Goal: Information Seeking & Learning: Compare options

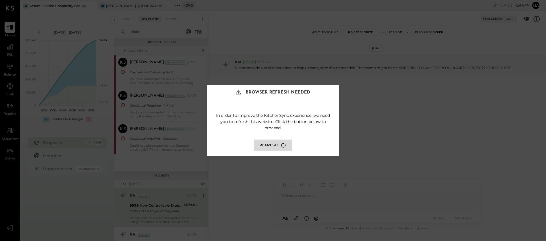
scroll to position [120, 0]
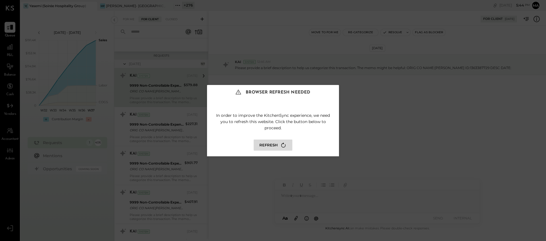
click at [277, 145] on button "Refresh" at bounding box center [273, 145] width 39 height 11
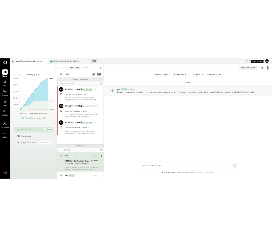
scroll to position [68, 0]
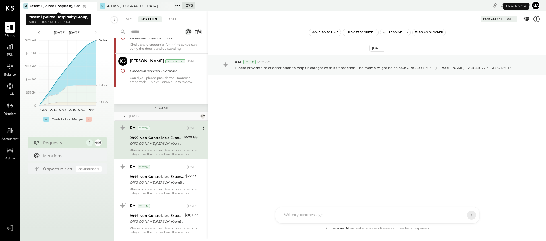
click at [93, 5] on icon at bounding box center [92, 6] width 7 height 7
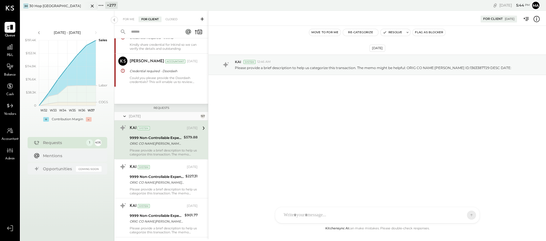
click at [92, 5] on icon at bounding box center [92, 6] width 7 height 7
click at [23, 5] on icon at bounding box center [23, 5] width 7 height 7
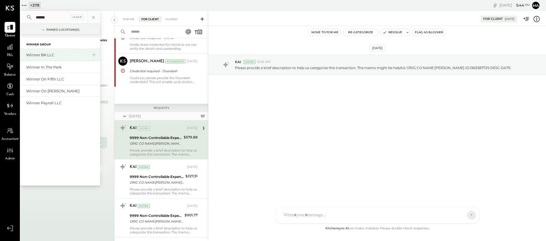
type input "******"
click at [40, 54] on div "Winner BK LLC" at bounding box center [56, 54] width 61 height 5
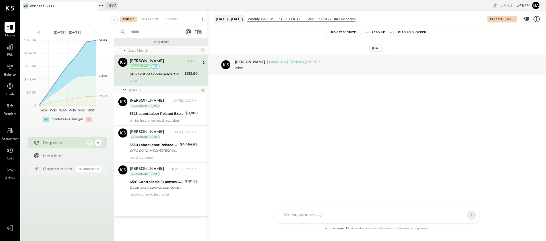
click at [92, 4] on icon at bounding box center [92, 6] width 7 height 7
click at [25, 3] on icon at bounding box center [23, 5] width 7 height 7
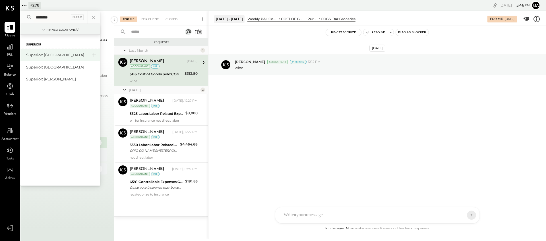
type input "********"
click at [43, 55] on div "Superior: [GEOGRAPHIC_DATA]" at bounding box center [56, 54] width 61 height 5
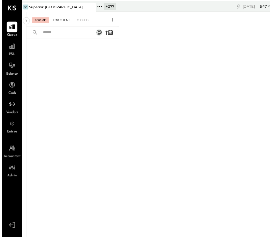
click at [59, 19] on div "For Client" at bounding box center [60, 21] width 23 height 6
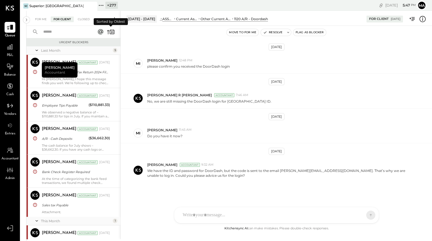
click at [112, 31] on icon at bounding box center [111, 32] width 8 height 8
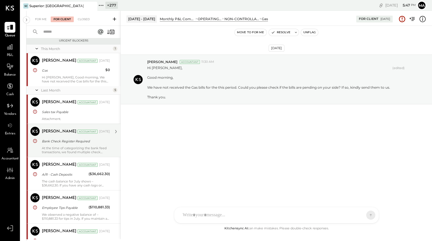
scroll to position [1, 0]
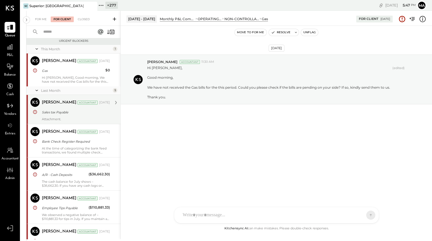
click at [82, 114] on div "Sales tax Payable" at bounding box center [75, 113] width 66 height 6
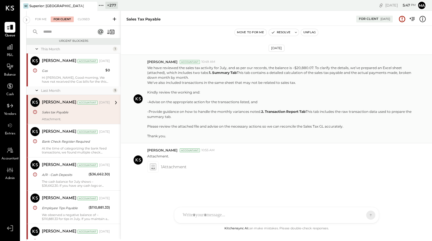
scroll to position [24, 0]
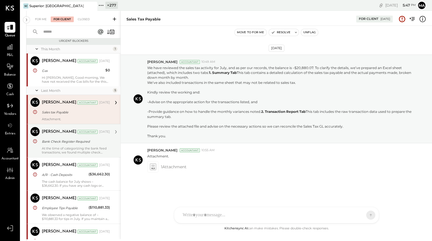
click at [53, 135] on div "[PERSON_NAME]" at bounding box center [59, 132] width 34 height 6
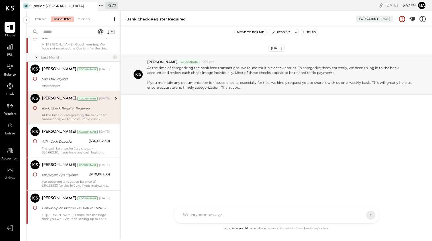
scroll to position [34, 0]
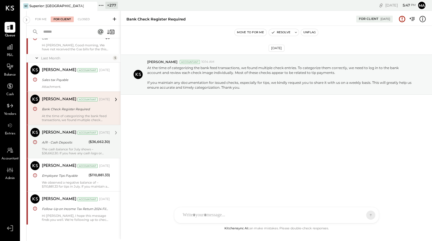
click at [49, 137] on div "[PERSON_NAME] Accountant [DATE]" at bounding box center [76, 133] width 68 height 8
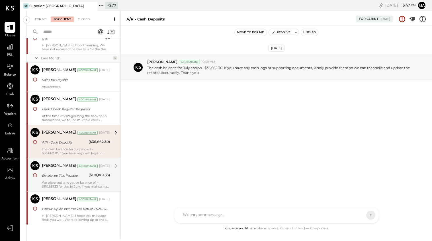
click at [61, 170] on div "[PERSON_NAME] Accountant [DATE]" at bounding box center [76, 166] width 68 height 10
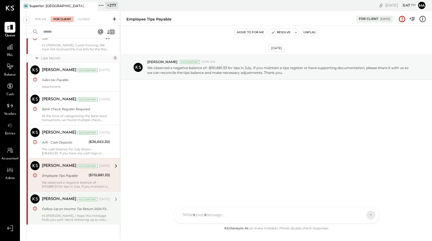
click at [59, 202] on div "[PERSON_NAME]" at bounding box center [59, 200] width 34 height 6
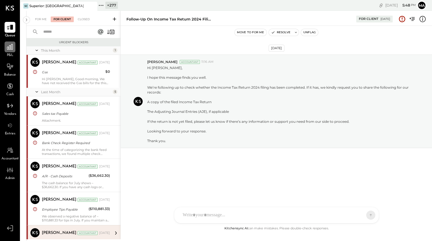
click at [11, 51] on div at bounding box center [10, 47] width 11 height 11
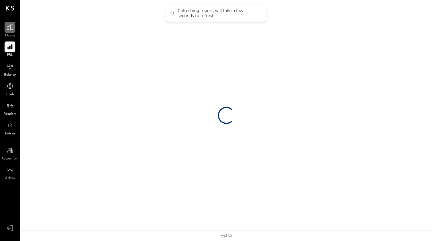
click at [13, 30] on icon at bounding box center [9, 27] width 7 height 7
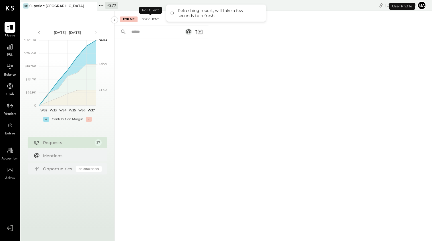
click at [148, 18] on div "For Client" at bounding box center [150, 19] width 23 height 6
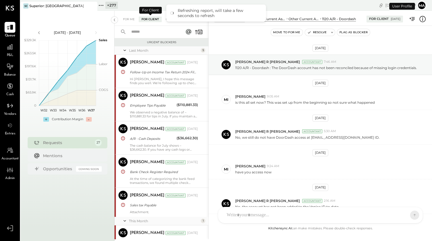
scroll to position [220, 0]
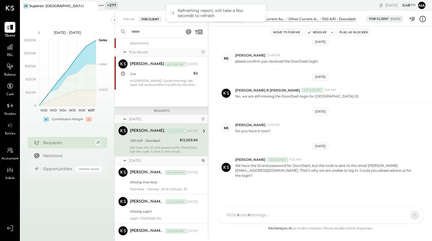
click at [168, 20] on div "Refreshing report, will take a few seconds to refresh" at bounding box center [216, 13] width 100 height 17
click at [166, 21] on div "Closed" at bounding box center [172, 19] width 18 height 6
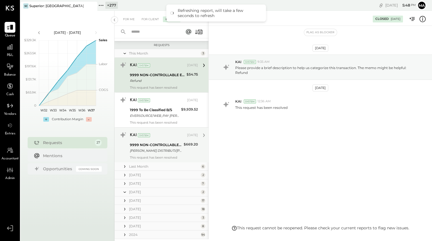
scroll to position [77, 0]
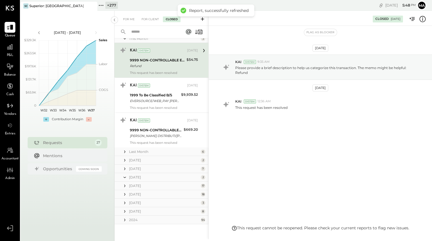
click at [199, 151] on div "Last Month 6" at bounding box center [161, 152] width 94 height 9
click at [124, 151] on icon at bounding box center [124, 151] width 1 height 3
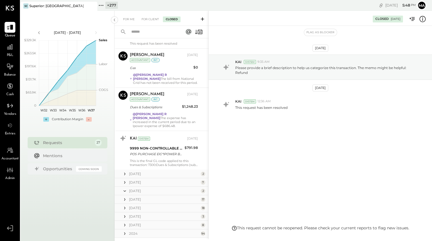
scroll to position [303, 0]
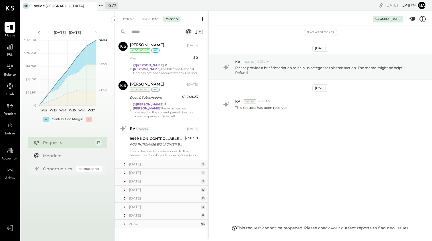
click at [125, 162] on icon at bounding box center [125, 165] width 6 height 6
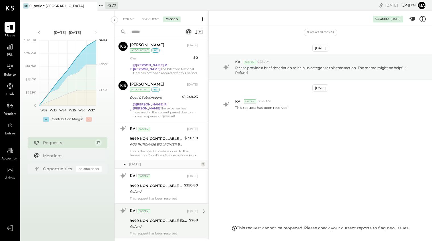
scroll to position [372, 0]
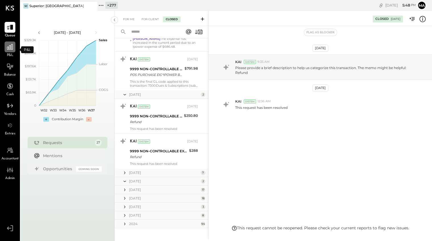
click at [13, 49] on icon at bounding box center [10, 47] width 6 height 6
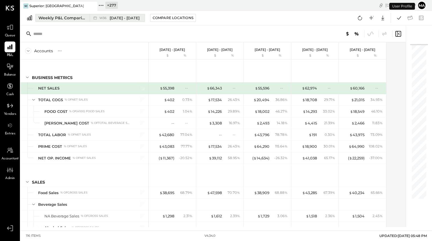
click at [80, 18] on div "Weekly P&L Comparison" at bounding box center [62, 18] width 48 height 6
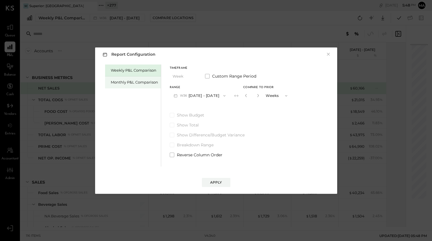
click at [137, 80] on div "Monthly P&L Comparison" at bounding box center [134, 82] width 47 height 5
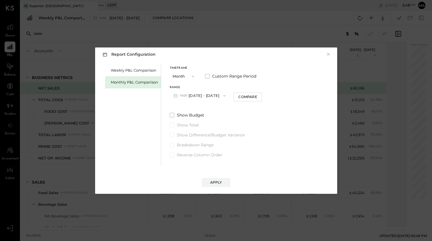
click at [207, 93] on button "M09 [DATE] - [DATE]" at bounding box center [200, 95] width 60 height 11
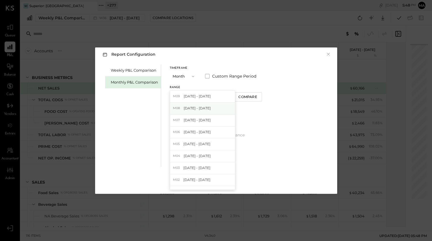
click at [202, 110] on span "[DATE] - [DATE]" at bounding box center [196, 108] width 27 height 5
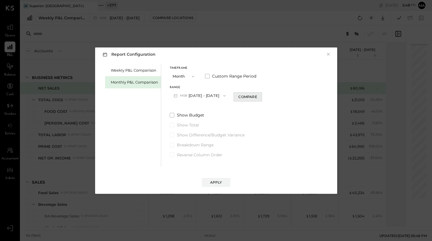
click at [242, 97] on div "Compare" at bounding box center [247, 96] width 18 height 5
click at [256, 96] on icon "button" at bounding box center [257, 95] width 3 height 3
type input "*"
click at [215, 183] on div "Apply" at bounding box center [216, 182] width 12 height 5
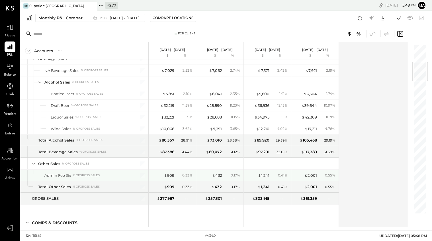
scroll to position [155, 0]
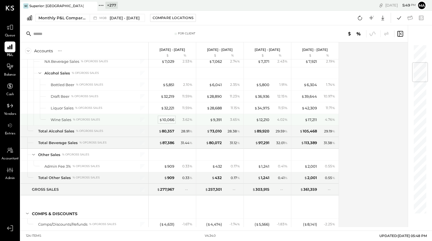
click at [168, 119] on div "$ 10,066" at bounding box center [166, 119] width 15 height 5
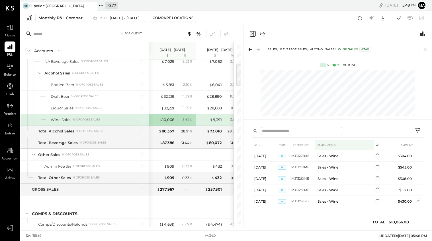
scroll to position [366, 0]
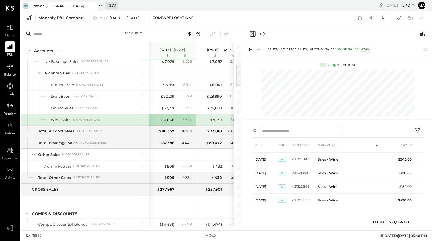
click at [425, 50] on icon at bounding box center [424, 49] width 3 height 3
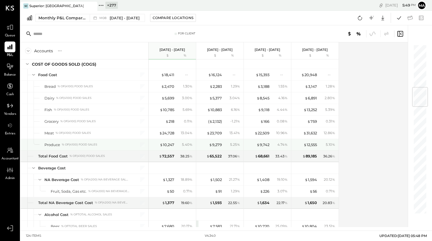
scroll to position [363, 0]
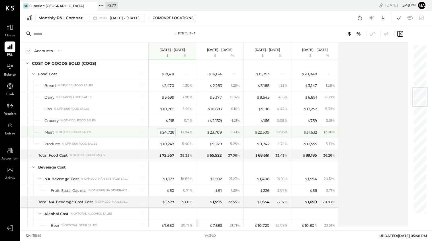
click at [166, 132] on div "$ 24,728" at bounding box center [166, 132] width 15 height 5
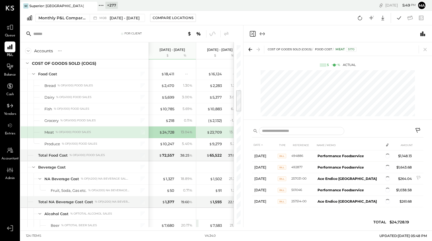
scroll to position [216, 0]
click at [425, 49] on icon at bounding box center [425, 50] width 8 height 8
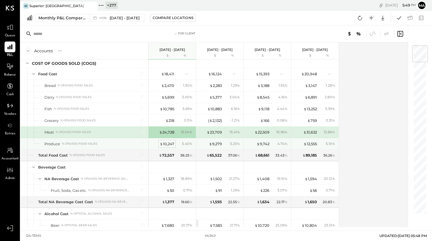
click at [167, 143] on div "$ 10,247" at bounding box center [167, 143] width 15 height 5
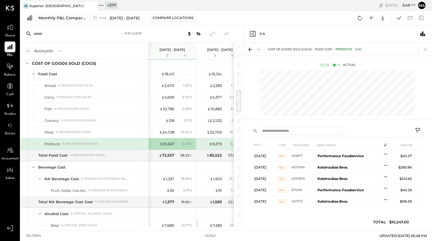
scroll to position [319, 0]
click at [425, 48] on icon at bounding box center [425, 50] width 8 height 8
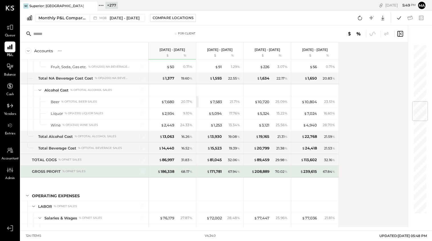
scroll to position [491, 0]
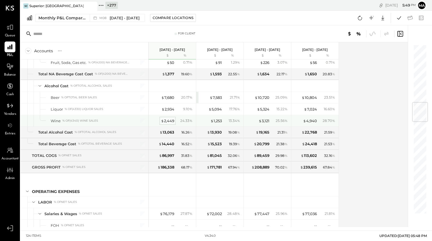
click at [168, 120] on div "$ 2,449" at bounding box center [167, 120] width 13 height 5
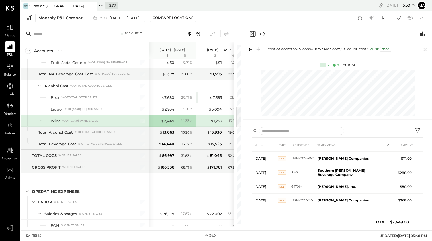
scroll to position [63, 0]
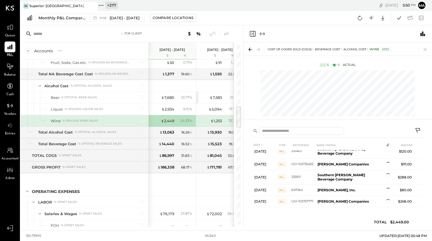
drag, startPoint x: 423, startPoint y: 50, endPoint x: 393, endPoint y: 67, distance: 34.8
click at [423, 50] on icon at bounding box center [425, 50] width 8 height 8
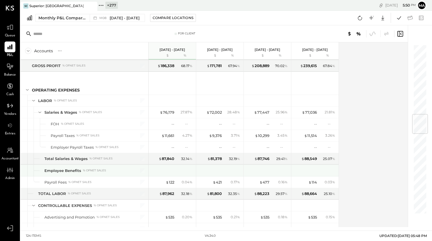
scroll to position [593, 0]
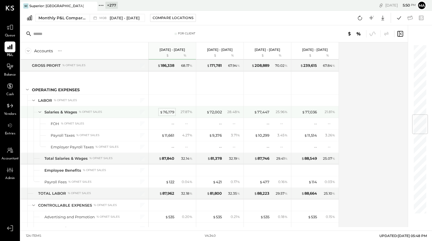
click at [164, 111] on div "$ 76,179" at bounding box center [167, 112] width 15 height 5
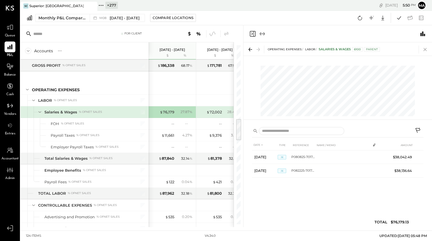
click at [423, 49] on icon at bounding box center [425, 50] width 8 height 8
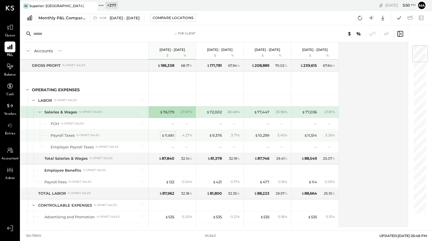
click at [169, 134] on div "$ 11,661" at bounding box center [167, 135] width 13 height 5
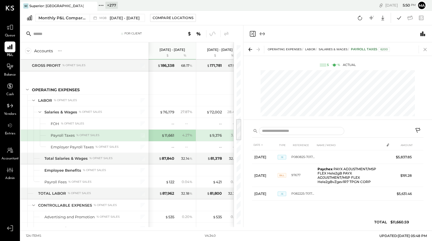
click at [424, 49] on icon at bounding box center [424, 49] width 3 height 3
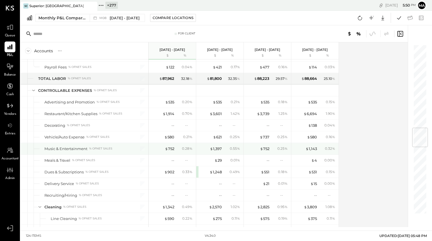
scroll to position [712, 0]
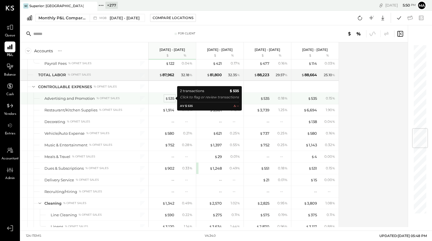
click at [170, 97] on div "$ 535" at bounding box center [169, 98] width 9 height 5
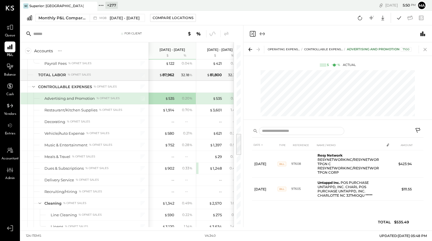
click at [427, 47] on icon at bounding box center [425, 50] width 8 height 8
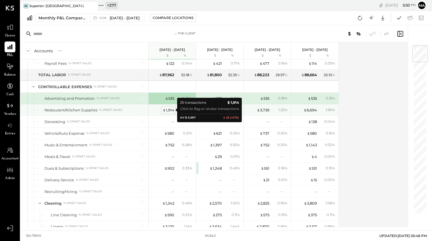
click at [169, 109] on div "$ 1,914" at bounding box center [168, 110] width 12 height 5
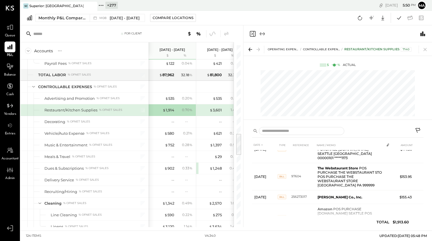
scroll to position [390, 0]
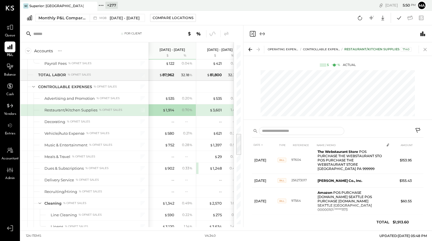
click at [423, 48] on icon at bounding box center [424, 49] width 3 height 3
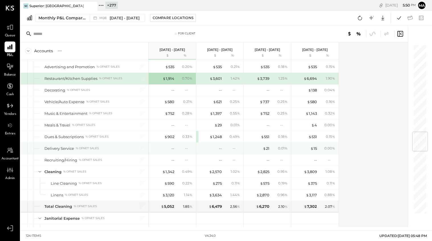
scroll to position [746, 0]
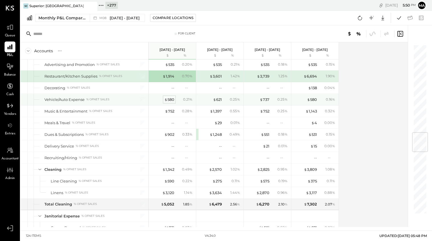
click at [170, 99] on div "$ 580" at bounding box center [169, 99] width 10 height 5
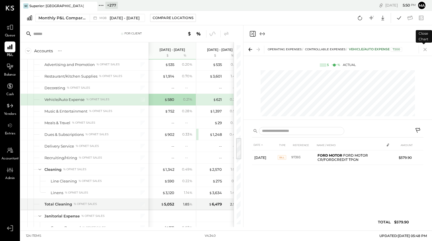
click at [425, 49] on icon at bounding box center [424, 49] width 3 height 3
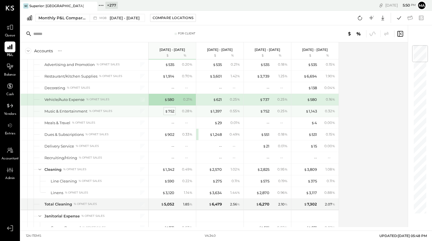
click at [171, 112] on div "$ 752" at bounding box center [169, 111] width 9 height 5
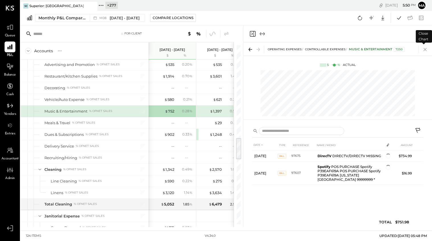
click at [425, 49] on icon at bounding box center [425, 50] width 8 height 8
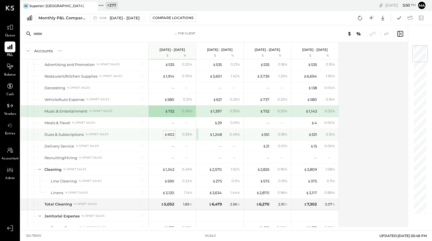
click at [168, 135] on div "$ 902" at bounding box center [169, 134] width 10 height 5
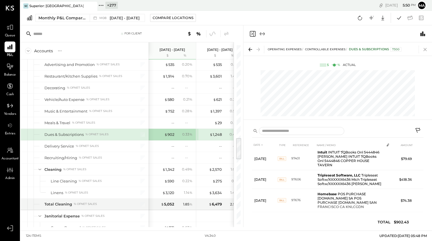
scroll to position [16, 0]
click at [425, 49] on icon at bounding box center [425, 50] width 8 height 8
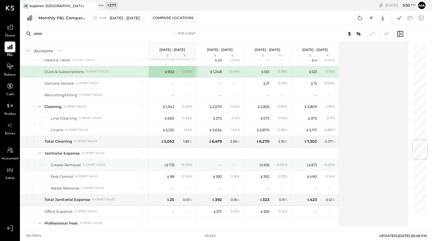
scroll to position [809, 0]
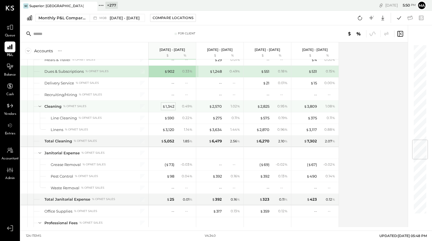
click at [169, 106] on div "$ 1,342" at bounding box center [168, 106] width 12 height 5
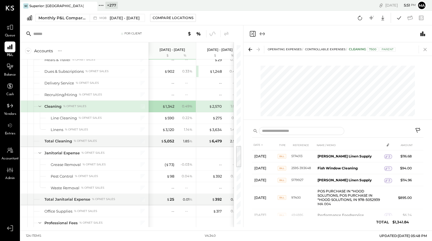
click at [424, 48] on icon at bounding box center [425, 50] width 8 height 8
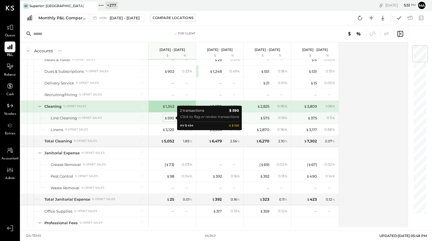
click at [170, 117] on div "$ 590" at bounding box center [169, 117] width 10 height 5
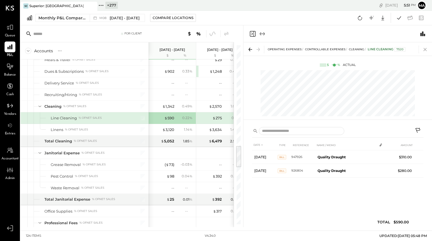
click at [424, 48] on icon at bounding box center [425, 50] width 8 height 8
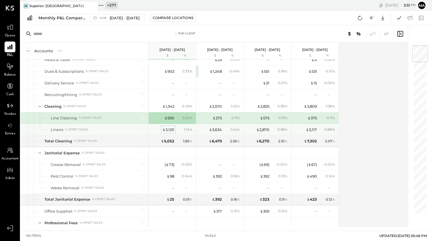
click at [171, 128] on div "$ 3,120" at bounding box center [168, 129] width 12 height 5
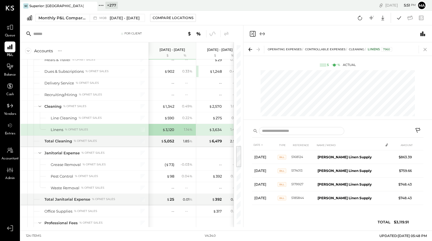
click at [424, 49] on icon at bounding box center [424, 49] width 3 height 3
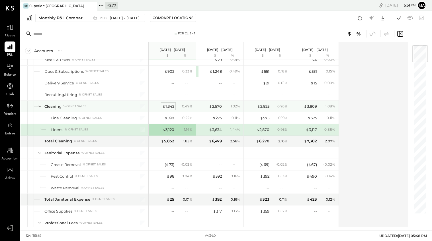
click at [168, 105] on div "$ 1,342" at bounding box center [168, 106] width 12 height 5
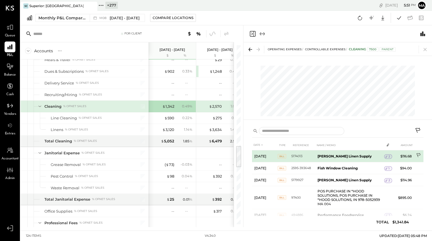
click at [416, 154] on icon at bounding box center [419, 156] width 6 height 6
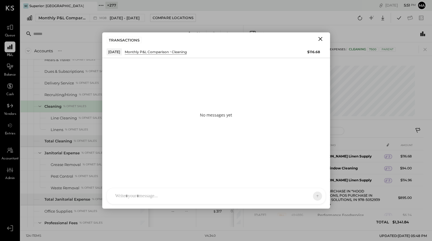
click at [143, 197] on div at bounding box center [216, 196] width 218 height 16
click at [141, 172] on div at bounding box center [215, 172] width 207 height 23
type input "*******"
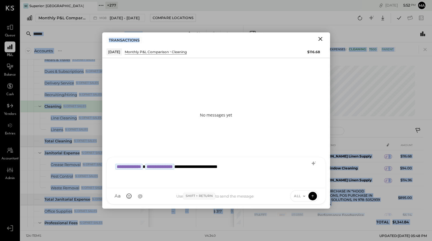
drag, startPoint x: 204, startPoint y: 38, endPoint x: 133, endPoint y: 43, distance: 71.5
click at [88, 38] on div "For Client Accounts S % GL [DATE] - [DATE] $ % [DATE] - [DATE] $ % [DATE] - [DA…" at bounding box center [225, 126] width 411 height 202
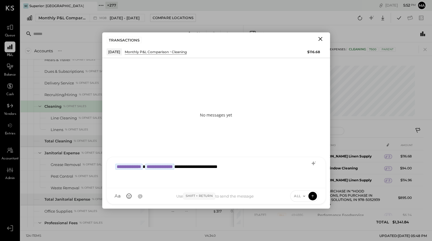
click at [222, 166] on div "**********" at bounding box center [215, 172] width 207 height 23
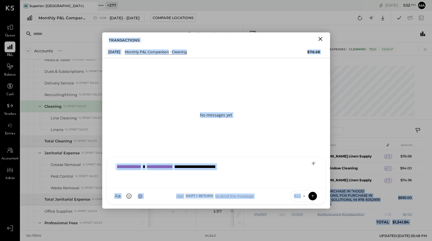
drag, startPoint x: 328, startPoint y: 207, endPoint x: 292, endPoint y: 206, distance: 36.4
click at [288, 209] on div "**********" at bounding box center [216, 181] width 228 height 56
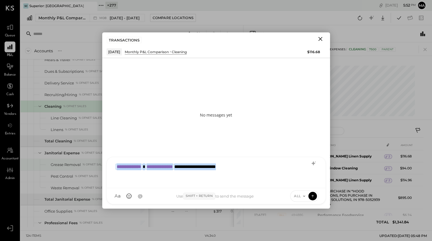
drag, startPoint x: 263, startPoint y: 168, endPoint x: 129, endPoint y: 148, distance: 134.9
click at [100, 160] on div "For Client Accounts S % GL [DATE] - [DATE] $ % [DATE] - [DATE] $ % [DATE] - [DA…" at bounding box center [225, 126] width 411 height 202
click at [321, 38] on icon "Close" at bounding box center [320, 39] width 7 height 7
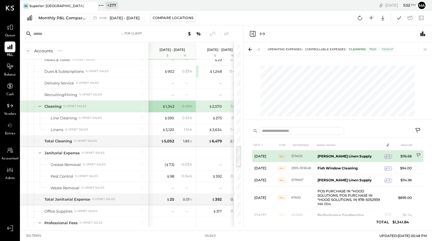
click at [416, 155] on icon at bounding box center [419, 156] width 6 height 6
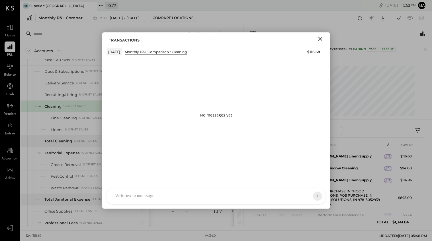
click at [161, 194] on div at bounding box center [216, 196] width 218 height 16
paste div
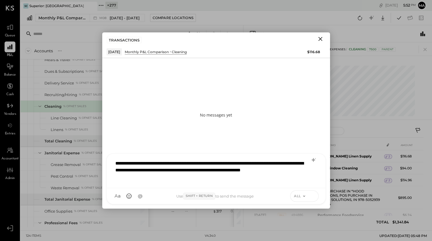
click at [312, 194] on icon at bounding box center [312, 196] width 5 height 6
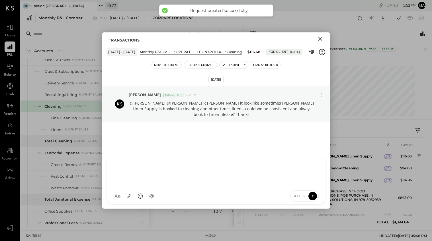
click at [320, 38] on icon "Close" at bounding box center [320, 39] width 4 height 4
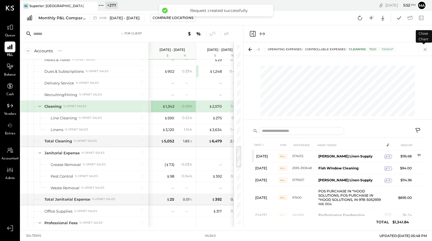
click at [424, 49] on icon at bounding box center [424, 49] width 3 height 3
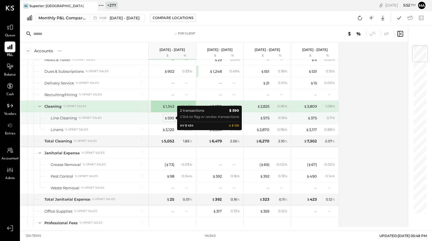
click at [170, 118] on div "$ 590" at bounding box center [169, 117] width 10 height 5
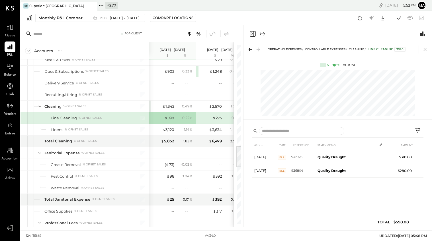
drag, startPoint x: 426, startPoint y: 49, endPoint x: 266, endPoint y: 96, distance: 166.2
click at [426, 49] on icon at bounding box center [424, 49] width 3 height 3
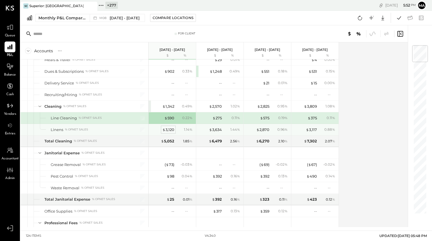
click at [168, 130] on div "$ 3,120" at bounding box center [168, 129] width 12 height 5
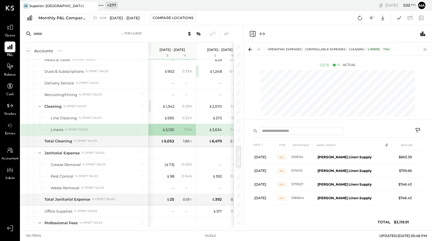
click at [425, 48] on icon at bounding box center [425, 50] width 8 height 8
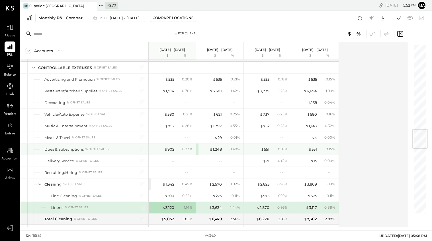
scroll to position [718, 0]
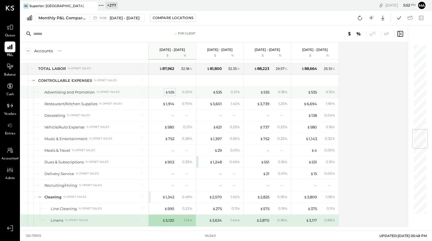
click at [170, 94] on div "$ 535" at bounding box center [169, 92] width 9 height 5
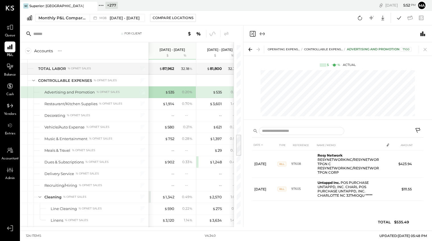
drag, startPoint x: 426, startPoint y: 49, endPoint x: 419, endPoint y: 59, distance: 12.5
click at [426, 49] on icon at bounding box center [425, 50] width 8 height 8
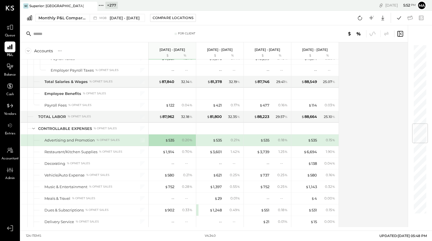
scroll to position [690, 0]
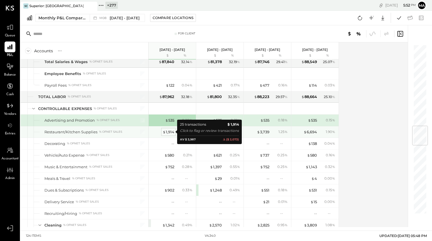
click at [171, 133] on div "$ 1,914" at bounding box center [168, 131] width 12 height 5
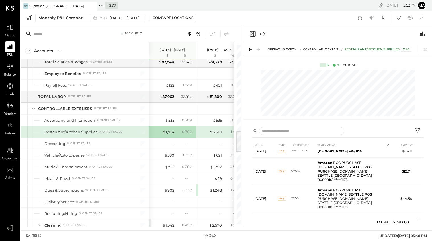
scroll to position [390, 0]
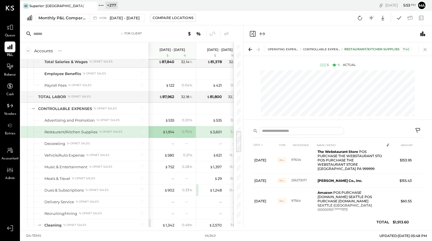
click at [424, 48] on icon at bounding box center [425, 50] width 8 height 8
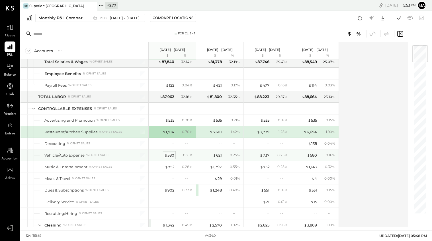
click at [169, 156] on div "$ 580" at bounding box center [169, 155] width 10 height 5
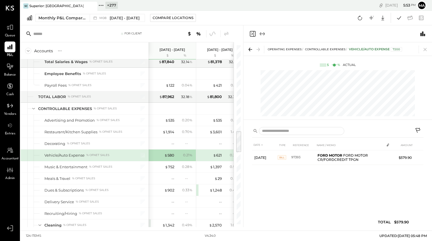
drag, startPoint x: 424, startPoint y: 48, endPoint x: 364, endPoint y: 83, distance: 69.6
click at [424, 48] on icon at bounding box center [425, 50] width 8 height 8
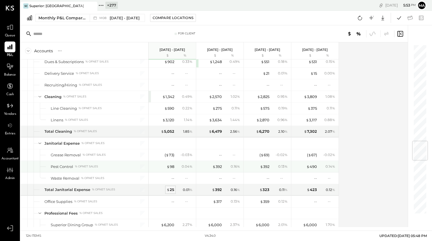
scroll to position [846, 0]
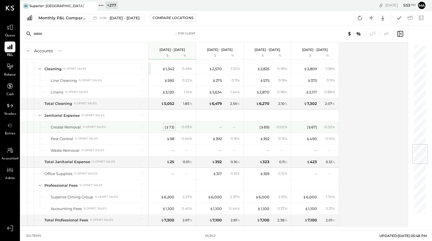
click at [167, 127] on span "$" at bounding box center [167, 127] width 3 height 5
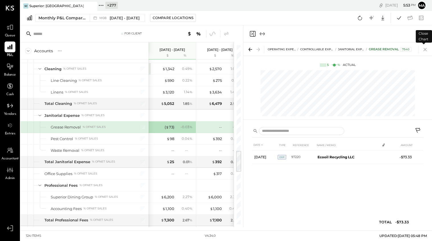
click at [424, 49] on icon at bounding box center [425, 50] width 8 height 8
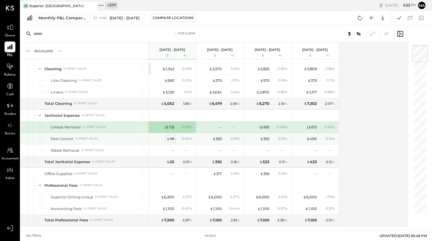
click at [171, 139] on div "$ 98" at bounding box center [170, 138] width 8 height 5
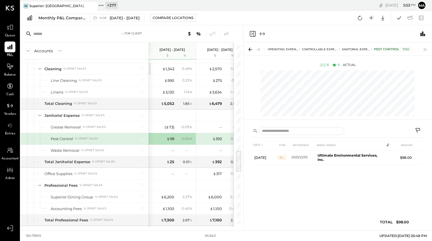
drag, startPoint x: 425, startPoint y: 48, endPoint x: 361, endPoint y: 83, distance: 72.6
click at [425, 48] on icon at bounding box center [425, 50] width 8 height 8
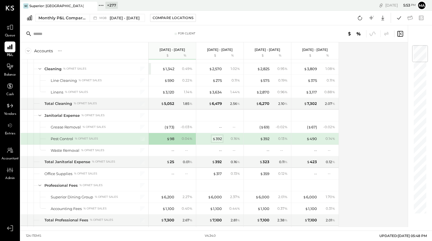
click at [217, 139] on div "$ 392" at bounding box center [216, 138] width 9 height 5
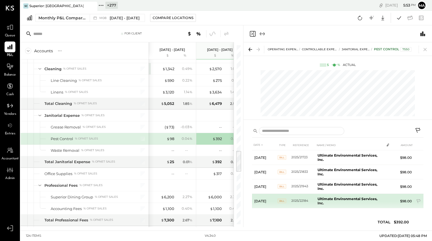
scroll to position [1, 0]
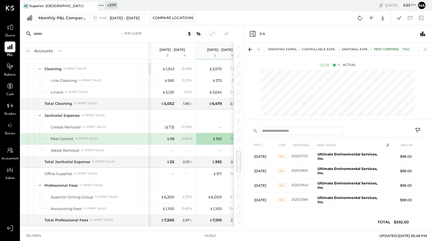
click at [426, 49] on icon at bounding box center [425, 50] width 8 height 8
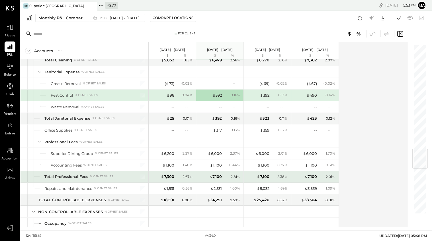
scroll to position [891, 0]
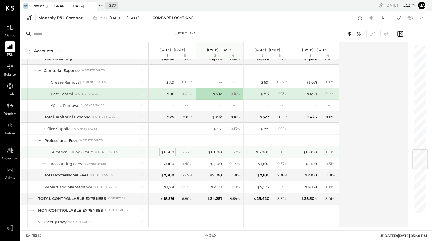
click at [168, 151] on div "$ 6,200" at bounding box center [167, 152] width 13 height 5
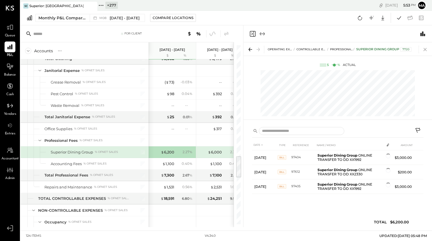
click at [425, 48] on icon at bounding box center [425, 50] width 8 height 8
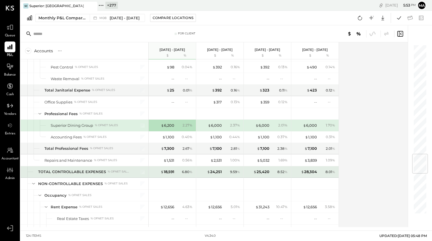
scroll to position [931, 0]
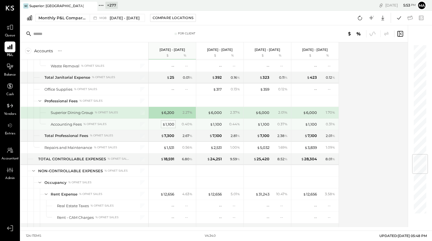
click at [169, 124] on div "$ 1,100" at bounding box center [168, 124] width 12 height 5
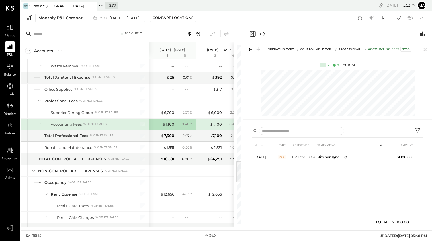
click at [424, 49] on icon at bounding box center [424, 49] width 3 height 3
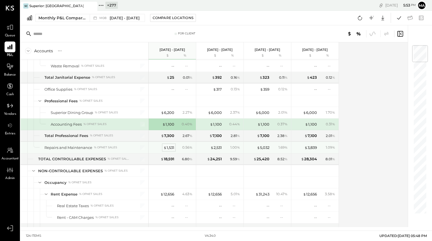
click at [172, 148] on div "$ 1,531" at bounding box center [168, 147] width 11 height 5
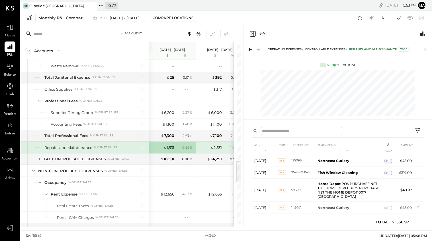
scroll to position [64, 0]
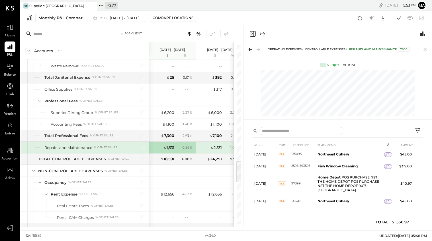
click at [424, 49] on icon at bounding box center [424, 49] width 3 height 3
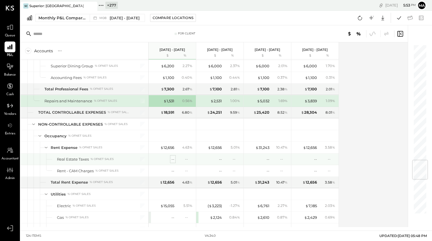
scroll to position [978, 0]
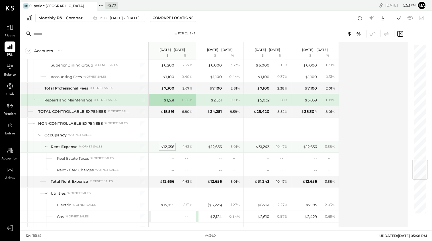
click at [168, 146] on div "$ 12,656" at bounding box center [167, 146] width 14 height 5
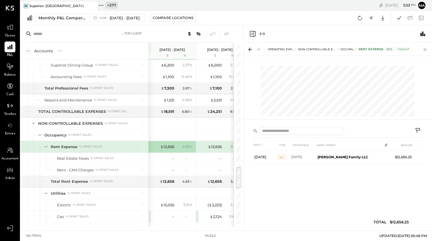
click at [425, 48] on icon at bounding box center [425, 50] width 8 height 8
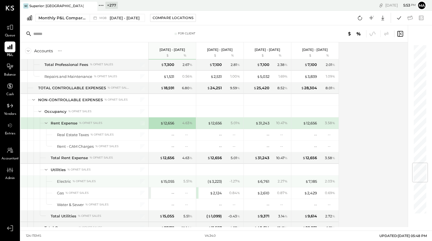
scroll to position [1001, 0]
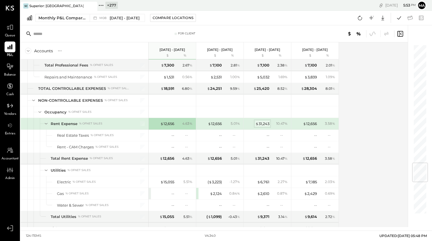
click at [260, 122] on div "$ 31,243" at bounding box center [262, 123] width 14 height 5
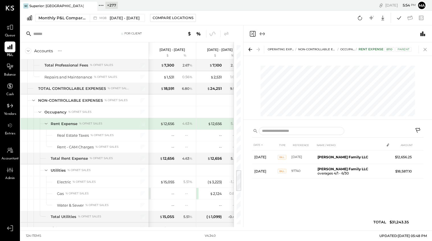
click at [425, 49] on icon at bounding box center [425, 50] width 8 height 8
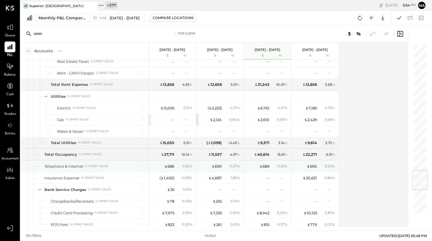
scroll to position [1076, 0]
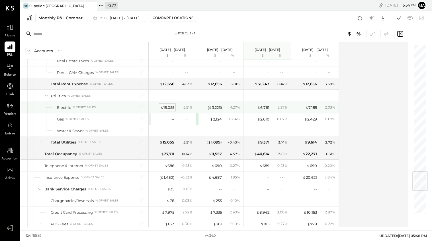
click at [168, 107] on div "$ 15,055" at bounding box center [167, 107] width 14 height 5
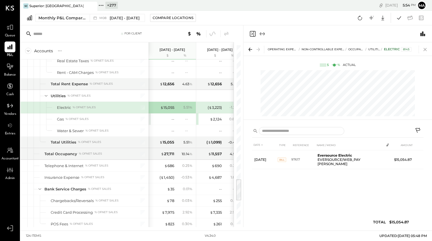
click at [425, 48] on icon at bounding box center [425, 50] width 8 height 8
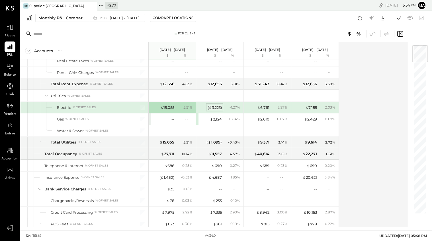
click at [217, 107] on div "( $ 3,223 )" at bounding box center [214, 107] width 14 height 5
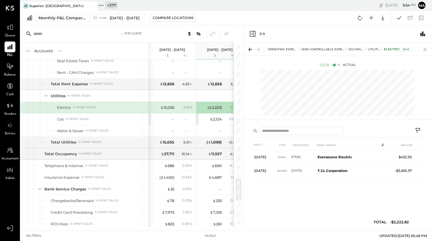
click at [425, 48] on icon at bounding box center [425, 50] width 8 height 8
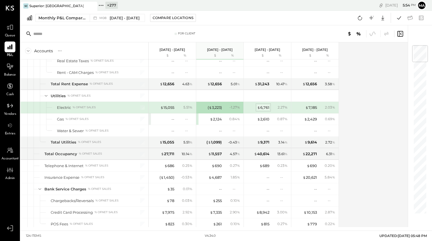
click at [264, 106] on div "$ 6,761" at bounding box center [263, 107] width 12 height 5
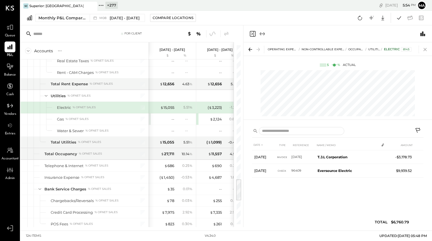
click at [424, 49] on icon at bounding box center [425, 50] width 8 height 8
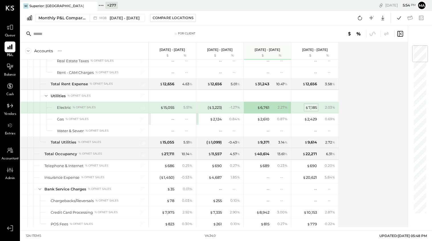
click at [311, 106] on div "$ 7,185" at bounding box center [311, 107] width 12 height 5
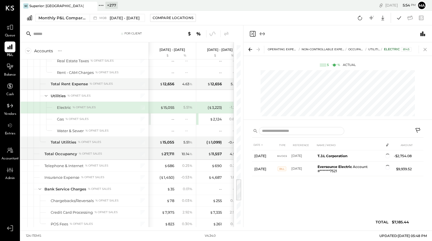
click at [425, 48] on icon at bounding box center [425, 50] width 8 height 8
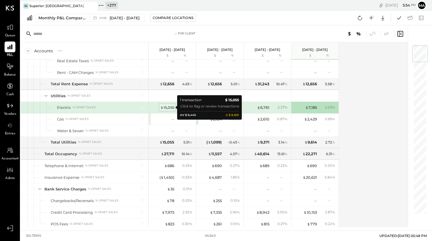
click at [168, 107] on div "$ 15,055" at bounding box center [167, 107] width 14 height 5
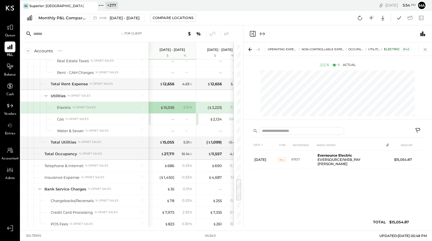
click at [425, 47] on icon at bounding box center [425, 50] width 8 height 8
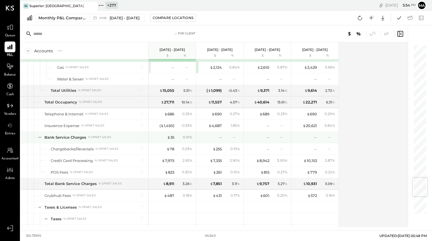
scroll to position [1128, 0]
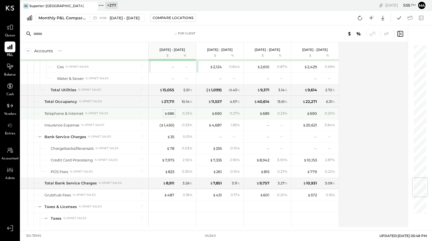
click at [169, 114] on div "$ 686" at bounding box center [169, 113] width 10 height 5
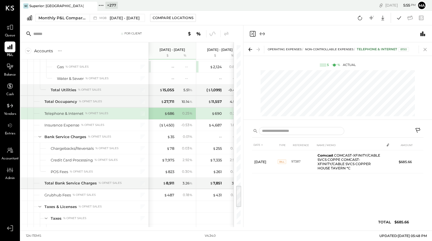
click at [424, 47] on icon at bounding box center [425, 50] width 8 height 8
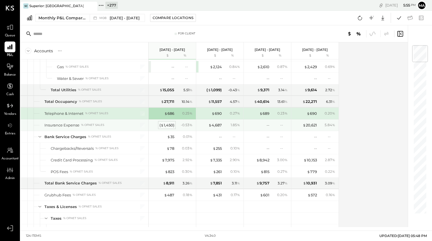
click at [163, 125] on div "( $ 1,450 )" at bounding box center [166, 125] width 15 height 5
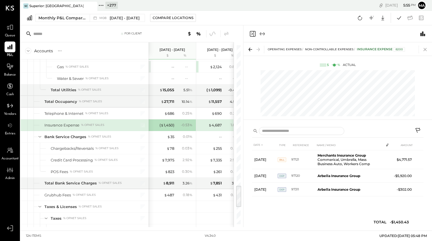
click at [425, 48] on icon at bounding box center [425, 50] width 8 height 8
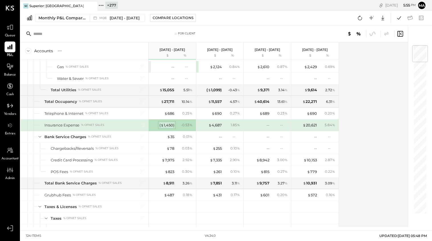
click at [169, 124] on div "( $ 1,450 )" at bounding box center [166, 125] width 15 height 5
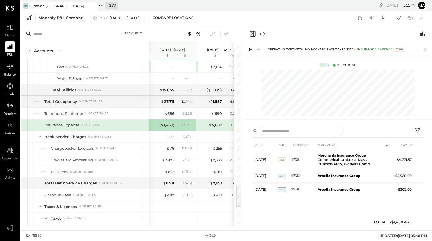
click at [417, 129] on icon at bounding box center [417, 131] width 7 height 7
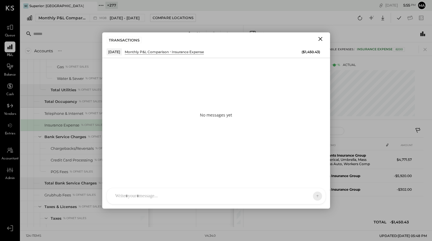
click at [211, 193] on div at bounding box center [210, 196] width 197 height 13
type input "***"
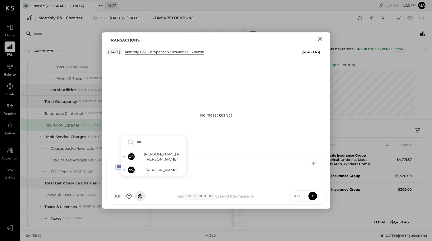
type input "****"
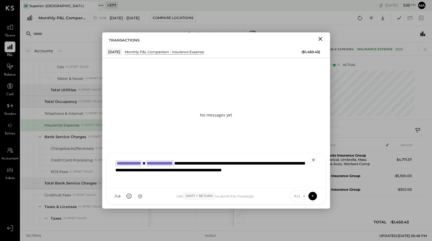
click at [303, 195] on icon at bounding box center [304, 196] width 5 height 5
click at [313, 195] on icon at bounding box center [312, 196] width 5 height 6
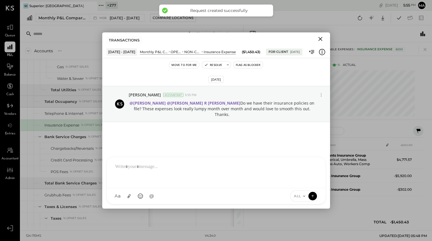
click at [319, 38] on icon "Close" at bounding box center [320, 39] width 4 height 4
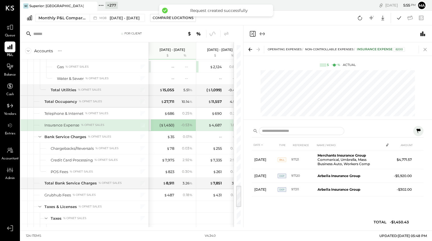
click at [422, 49] on icon at bounding box center [425, 50] width 8 height 8
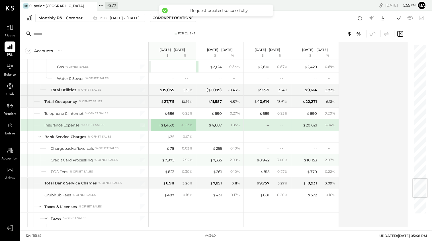
scroll to position [1157, 0]
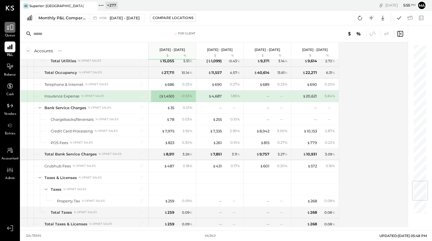
click at [11, 26] on icon at bounding box center [9, 27] width 7 height 7
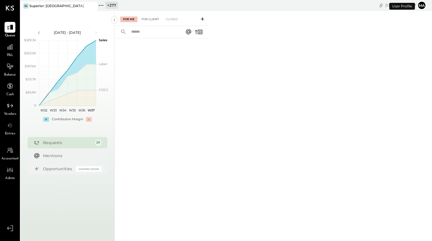
click at [149, 17] on div "For Client" at bounding box center [150, 19] width 23 height 6
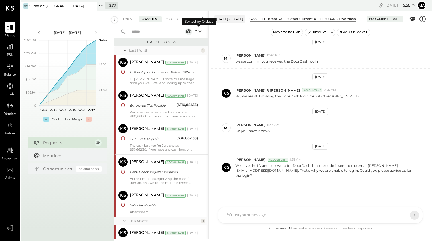
click at [198, 29] on icon at bounding box center [199, 32] width 8 height 8
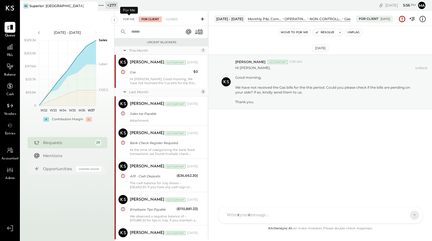
click at [130, 18] on div "For Me" at bounding box center [128, 19] width 17 height 6
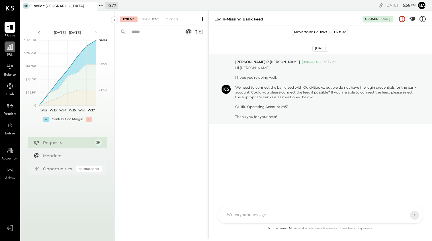
click at [10, 47] on icon at bounding box center [9, 46] width 7 height 7
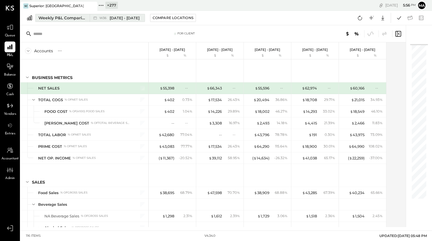
click at [75, 18] on div "Weekly P&L Comparison" at bounding box center [62, 18] width 48 height 6
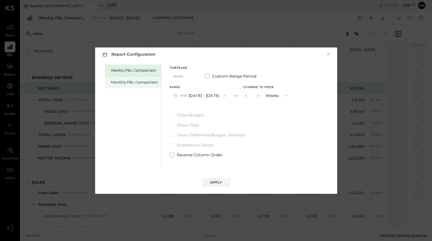
drag, startPoint x: 126, startPoint y: 77, endPoint x: 127, endPoint y: 80, distance: 3.6
click at [126, 77] on div "Monthly P&L Comparison" at bounding box center [133, 83] width 56 height 12
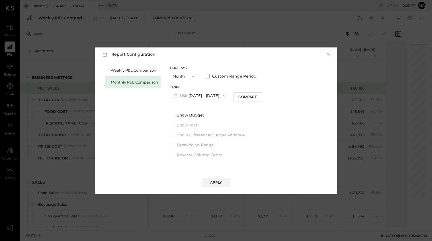
click at [208, 94] on button "M09 [DATE] - [DATE]" at bounding box center [200, 95] width 60 height 11
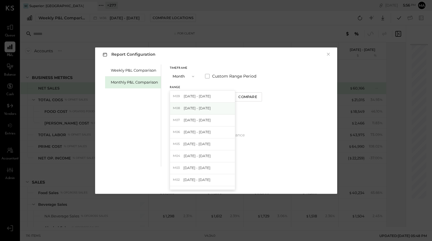
click at [210, 108] on div "M08 [DATE] - [DATE]" at bounding box center [202, 109] width 65 height 12
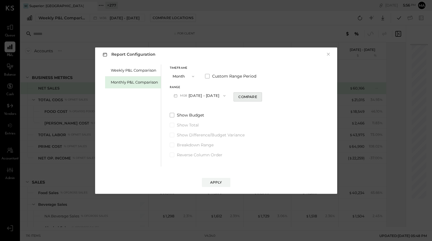
click at [253, 96] on div "Compare" at bounding box center [247, 96] width 18 height 5
click at [257, 95] on icon "button" at bounding box center [257, 95] width 1 height 3
type input "*"
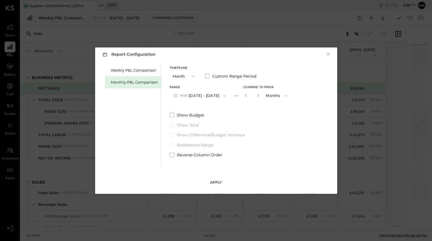
click at [216, 182] on div "Apply" at bounding box center [216, 182] width 12 height 5
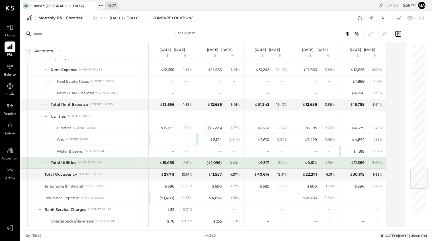
scroll to position [1057, 0]
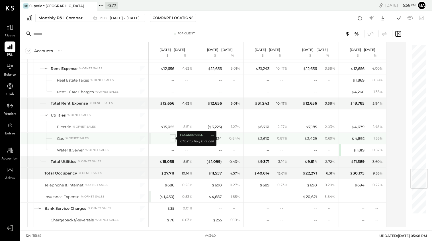
click at [171, 138] on div "--" at bounding box center [172, 138] width 3 height 5
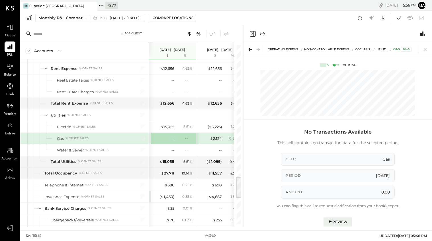
click at [339, 221] on div "Review" at bounding box center [337, 222] width 20 height 5
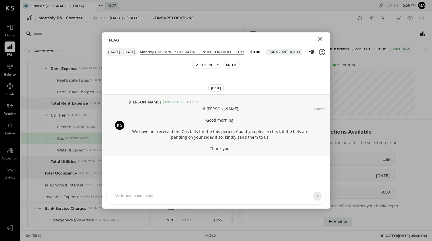
click at [319, 38] on icon "Close" at bounding box center [320, 39] width 7 height 7
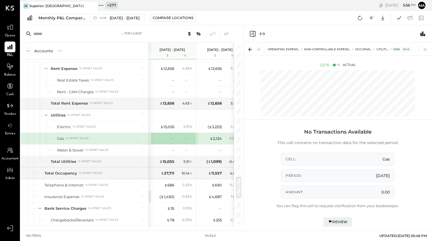
drag, startPoint x: 425, startPoint y: 48, endPoint x: 351, endPoint y: 77, distance: 80.2
click at [425, 48] on icon at bounding box center [425, 50] width 8 height 8
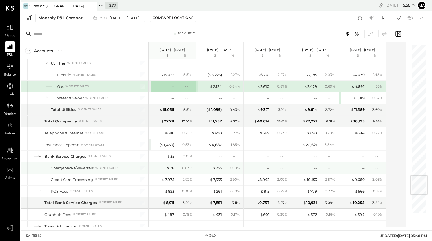
scroll to position [1110, 0]
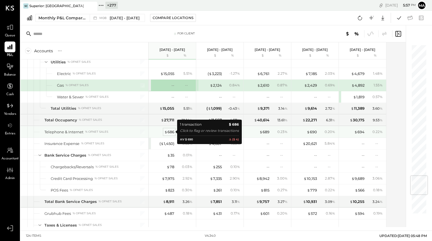
click at [170, 131] on div "$ 686" at bounding box center [169, 131] width 10 height 5
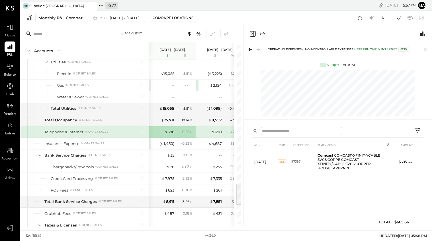
click at [426, 48] on icon at bounding box center [425, 50] width 8 height 8
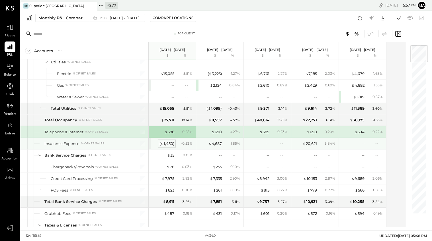
click at [168, 144] on div "( $ 1,450 )" at bounding box center [166, 143] width 15 height 5
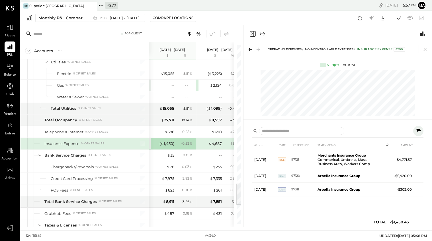
click at [425, 49] on icon at bounding box center [425, 50] width 8 height 8
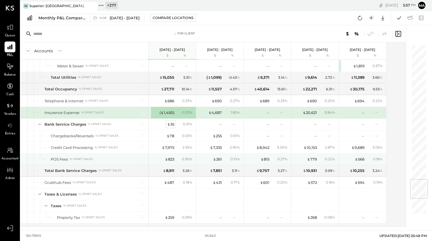
scroll to position [1145, 0]
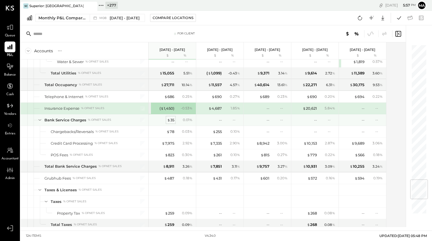
click at [172, 120] on div "$ 35" at bounding box center [170, 119] width 7 height 5
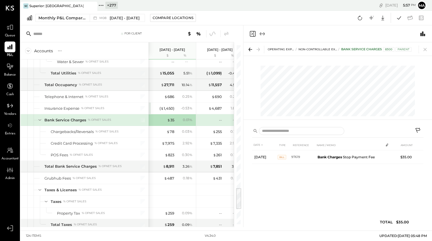
drag, startPoint x: 426, startPoint y: 49, endPoint x: 295, endPoint y: 84, distance: 136.0
click at [426, 49] on icon at bounding box center [425, 50] width 8 height 8
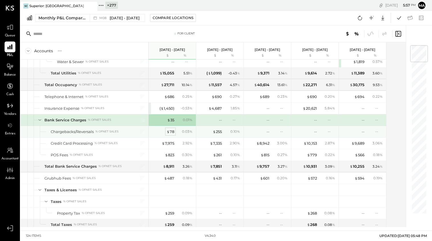
click at [170, 131] on div "$ 78" at bounding box center [170, 131] width 8 height 5
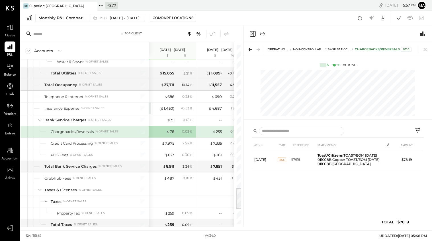
click at [425, 48] on icon at bounding box center [425, 50] width 8 height 8
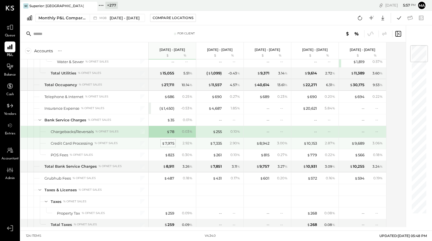
click at [169, 143] on div "$ 7,975" at bounding box center [168, 143] width 13 height 5
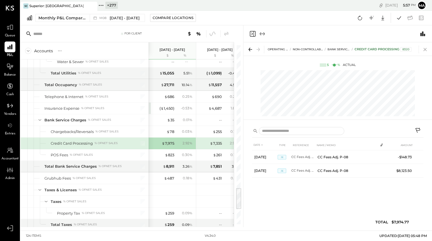
click at [424, 48] on icon at bounding box center [425, 50] width 8 height 8
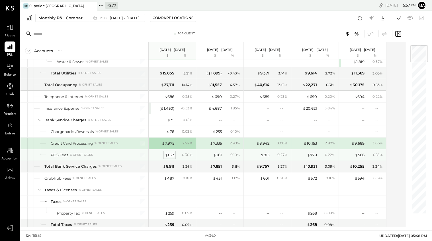
click at [172, 154] on div "$ 823" at bounding box center [169, 154] width 9 height 5
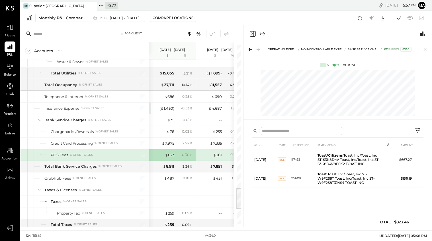
click at [426, 50] on icon at bounding box center [425, 50] width 8 height 8
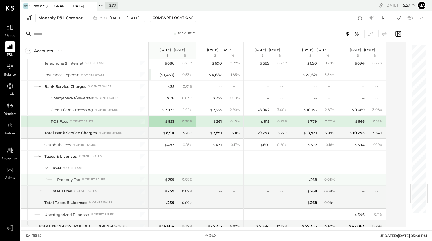
scroll to position [1180, 0]
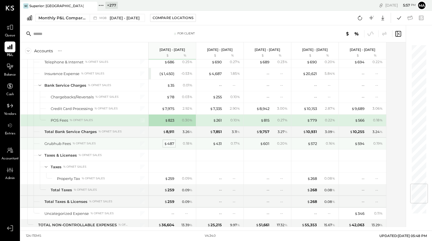
click at [169, 144] on div "$ 487" at bounding box center [169, 143] width 10 height 5
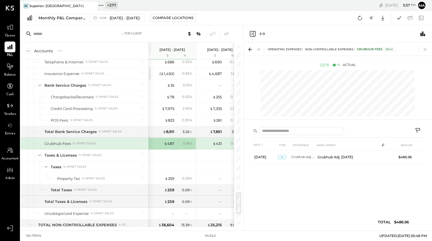
drag, startPoint x: 425, startPoint y: 48, endPoint x: 372, endPoint y: 80, distance: 62.3
click at [425, 48] on icon at bounding box center [425, 50] width 8 height 8
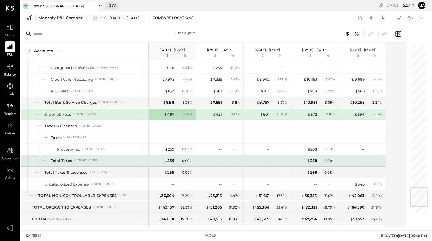
scroll to position [1216, 0]
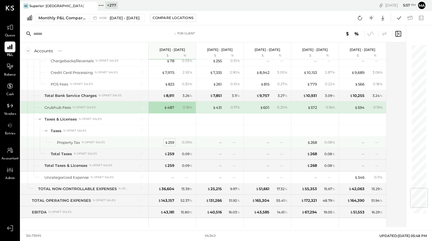
click at [171, 142] on div "$ 259" at bounding box center [169, 142] width 9 height 5
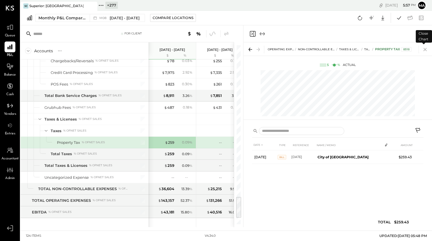
click at [425, 49] on icon at bounding box center [425, 50] width 8 height 8
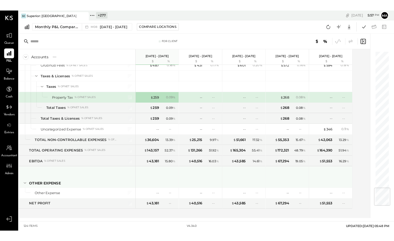
scroll to position [1267, 0]
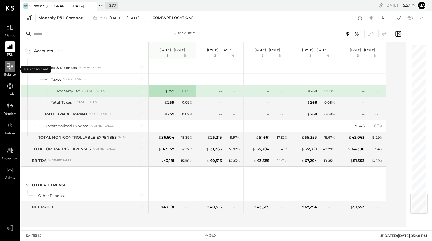
click at [9, 65] on icon at bounding box center [9, 66] width 7 height 7
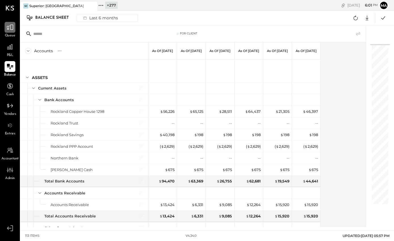
click at [11, 30] on icon at bounding box center [9, 27] width 7 height 7
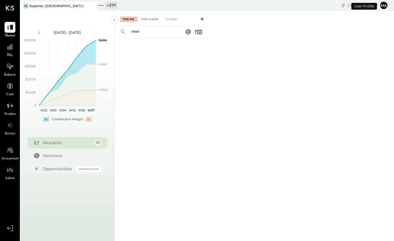
click at [152, 18] on div "For Client" at bounding box center [150, 19] width 23 height 6
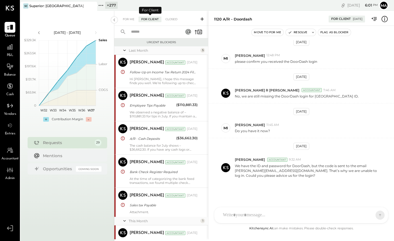
scroll to position [169, 0]
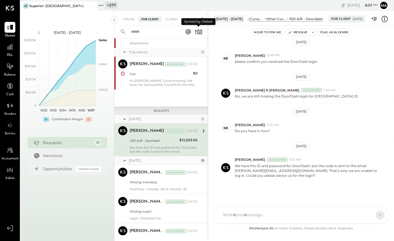
click at [199, 31] on icon at bounding box center [199, 32] width 8 height 8
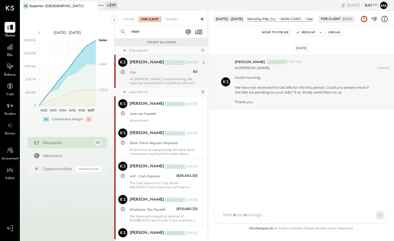
click at [145, 75] on div "Gas" at bounding box center [161, 72] width 62 height 7
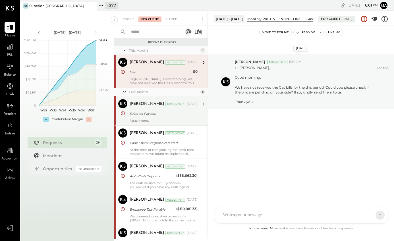
click at [147, 111] on div "Sales tax Payable" at bounding box center [163, 114] width 66 height 6
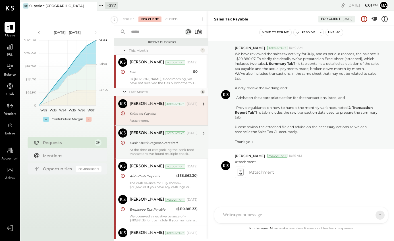
click at [146, 141] on div "Bank Check Register Required" at bounding box center [163, 143] width 66 height 6
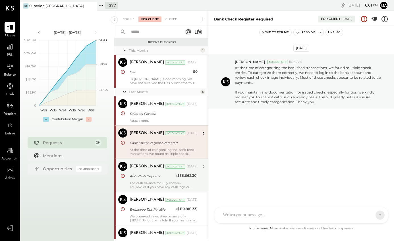
click at [148, 174] on div "A/R - Cash Deposits" at bounding box center [152, 177] width 45 height 6
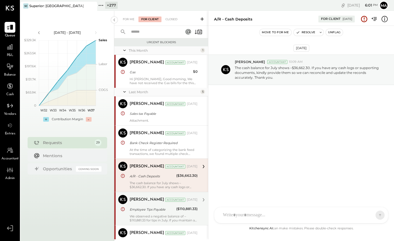
click at [156, 211] on div "Employee Tips Payable" at bounding box center [152, 210] width 45 height 6
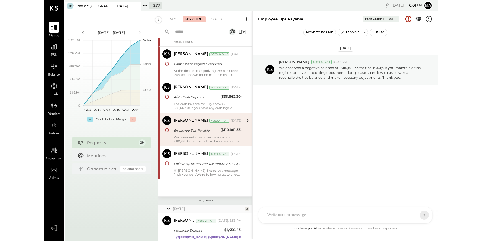
scroll to position [79, 0]
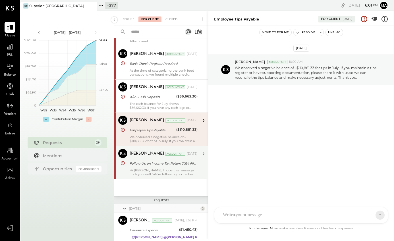
click at [156, 170] on div "Hi [PERSON_NAME], I hope this message finds you well. We’re following up to che…" at bounding box center [164, 172] width 68 height 8
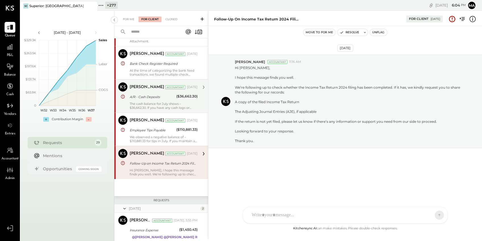
click at [148, 101] on div "[PERSON_NAME] Accountant [DATE] A/R - Cash Deposits ($36,662.30) The cash balan…" at bounding box center [164, 95] width 68 height 27
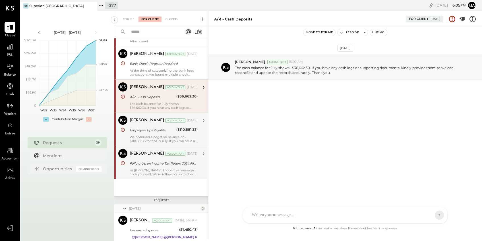
click at [165, 131] on div "Employee Tips Payable" at bounding box center [152, 130] width 45 height 6
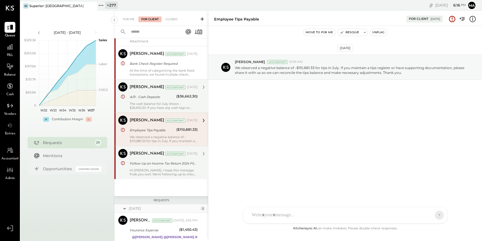
click at [142, 100] on div "[PERSON_NAME] Accountant [DATE] A/R - Cash Deposits ($36,662.30) The cash balan…" at bounding box center [164, 95] width 68 height 27
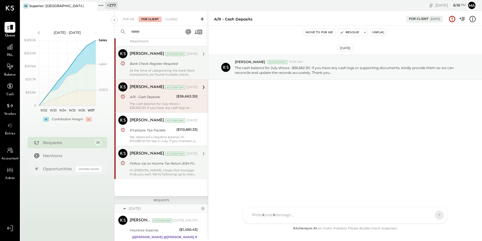
click at [147, 64] on div "Bank Check Register Required" at bounding box center [163, 64] width 66 height 6
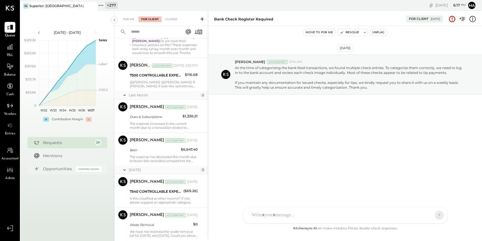
scroll to position [284, 0]
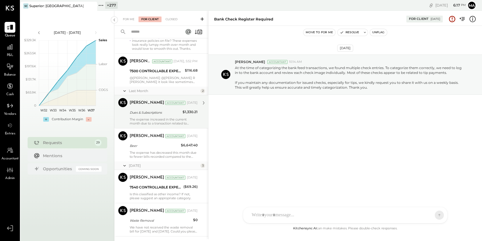
click at [158, 121] on div "The expense increased in the current month due to a transaction related to IPOW…" at bounding box center [164, 121] width 68 height 8
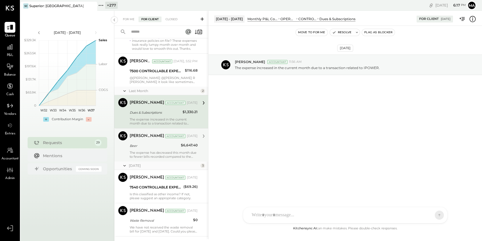
click at [155, 144] on div "Beer" at bounding box center [154, 146] width 49 height 6
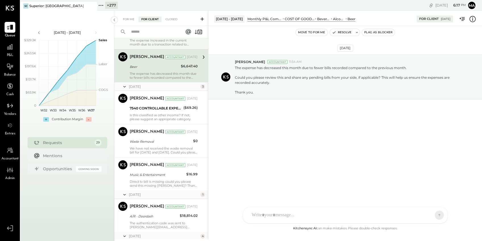
scroll to position [372, 0]
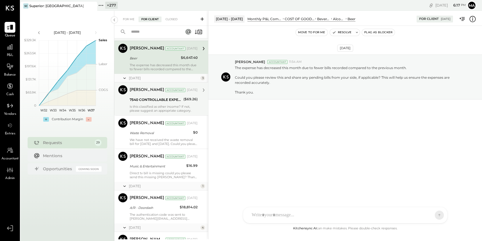
click at [166, 101] on div "7540 CONTROLLABLE EXPENSES:Janitorial Expense:Grease Removal" at bounding box center [156, 100] width 52 height 6
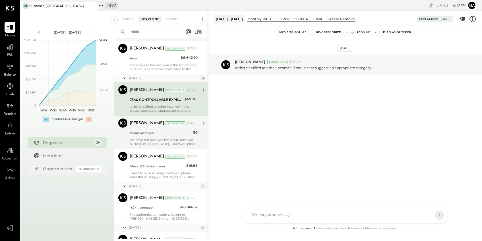
click at [164, 134] on div "Waste Removal" at bounding box center [161, 133] width 62 height 6
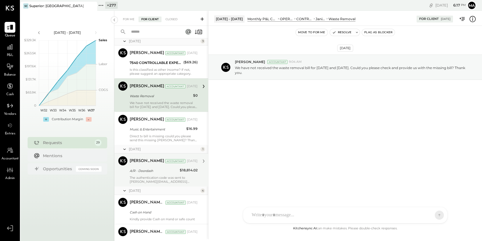
scroll to position [410, 0]
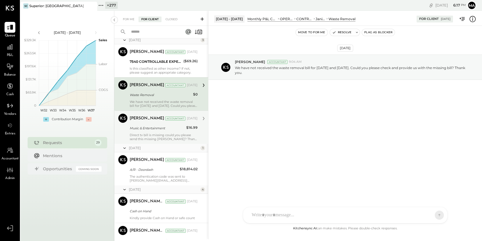
click at [158, 135] on div "Direct tv bill is missing could you please send this missing [PERSON_NAME]? Tha…" at bounding box center [164, 137] width 68 height 8
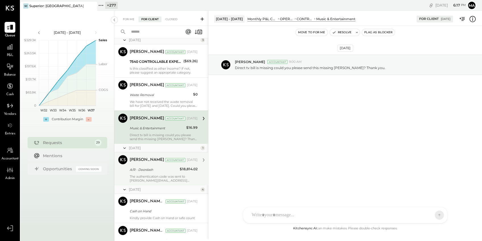
click at [162, 177] on div "The authentication code was sent to [PERSON_NAME][EMAIL_ADDRESS][DOMAIN_NAME], …" at bounding box center [164, 179] width 68 height 8
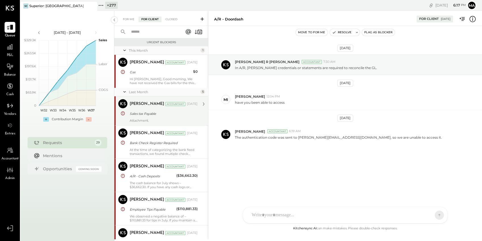
click at [155, 117] on div "Sales tax Payable" at bounding box center [163, 113] width 66 height 7
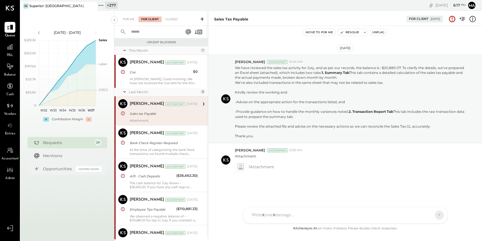
scroll to position [24, 0]
click at [239, 170] on icon at bounding box center [241, 167] width 6 height 7
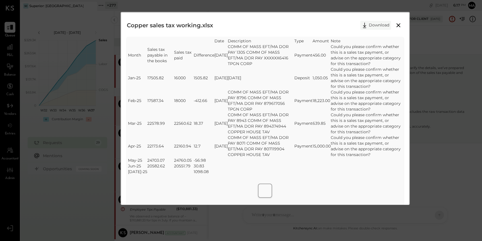
click at [369, 26] on button "Download" at bounding box center [375, 25] width 31 height 9
